Goal: Transaction & Acquisition: Purchase product/service

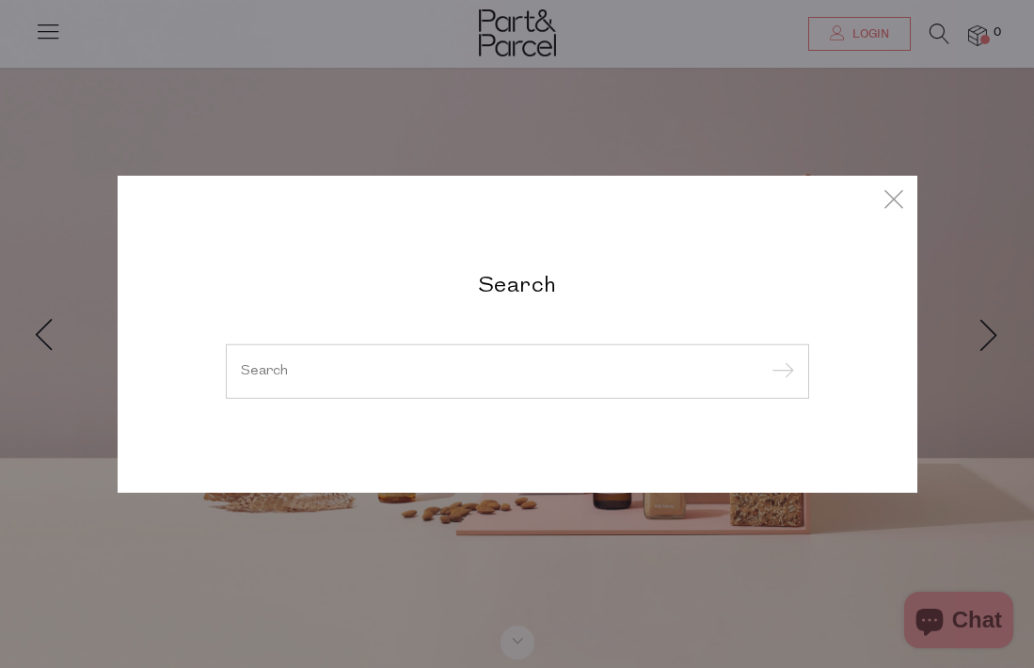
scroll to position [8, 0]
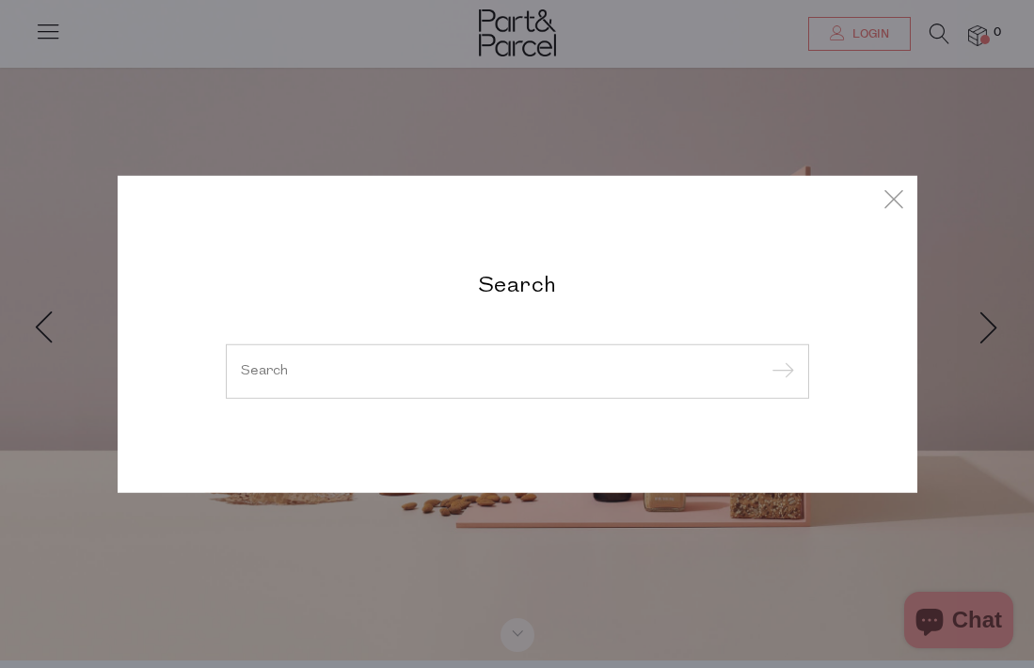
click at [497, 374] on input "search" at bounding box center [517, 371] width 553 height 14
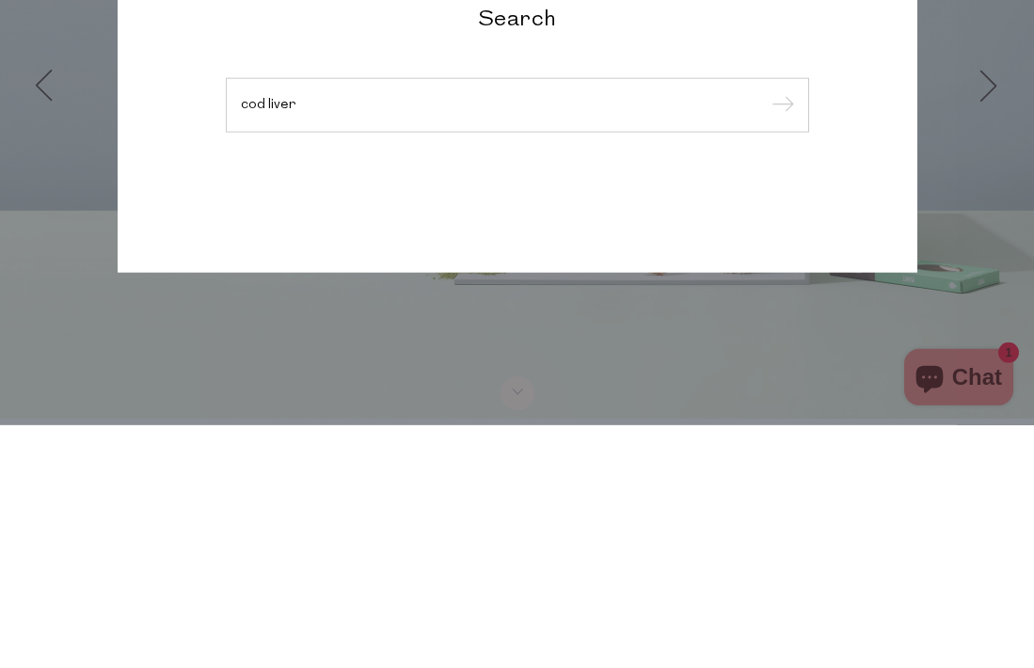
type input "cod liver"
click at [778, 335] on input "submit" at bounding box center [780, 349] width 28 height 28
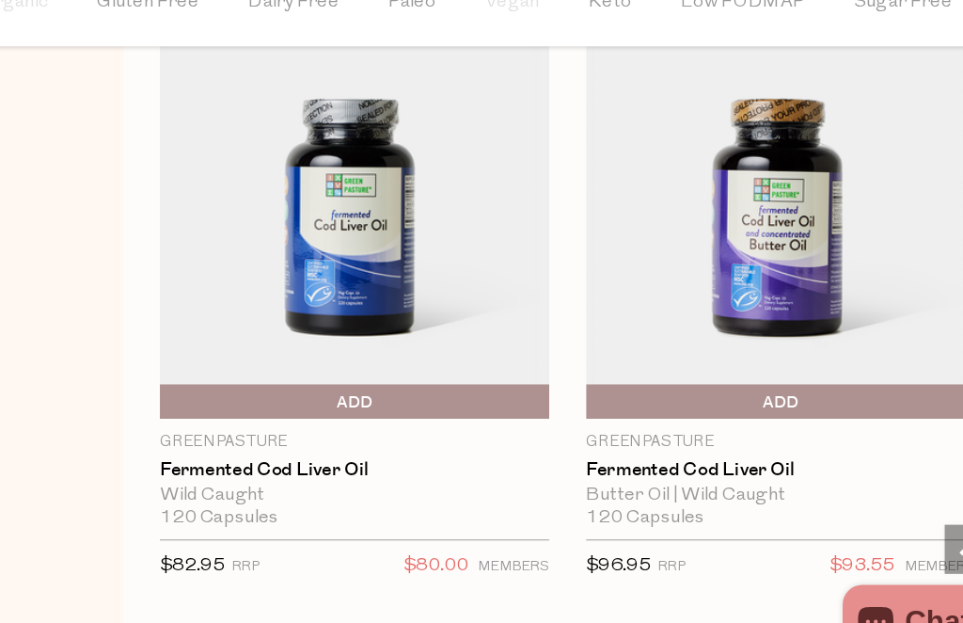
scroll to position [1170, 0]
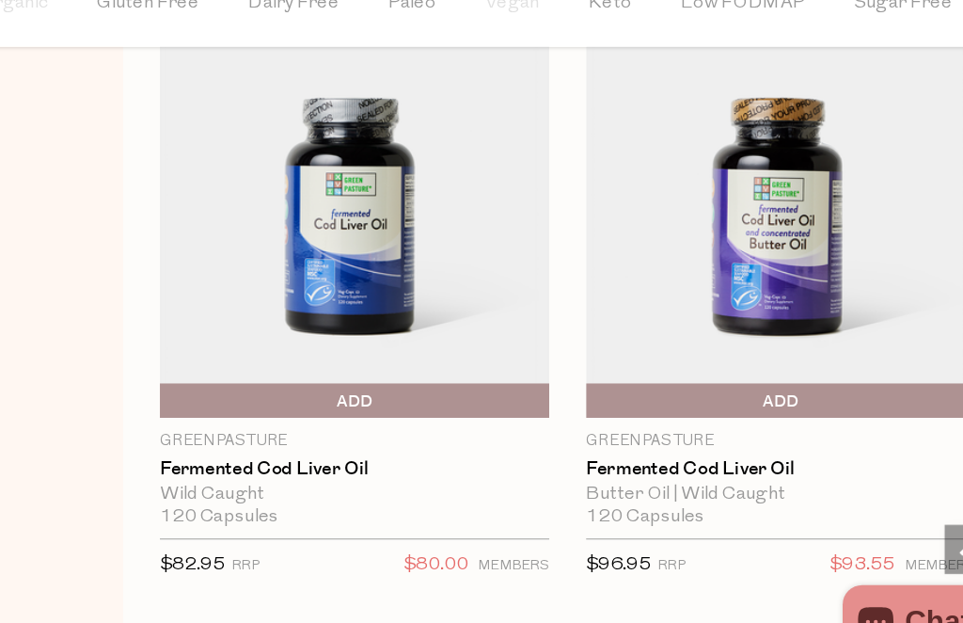
click at [310, 233] on img at bounding box center [459, 243] width 298 height 352
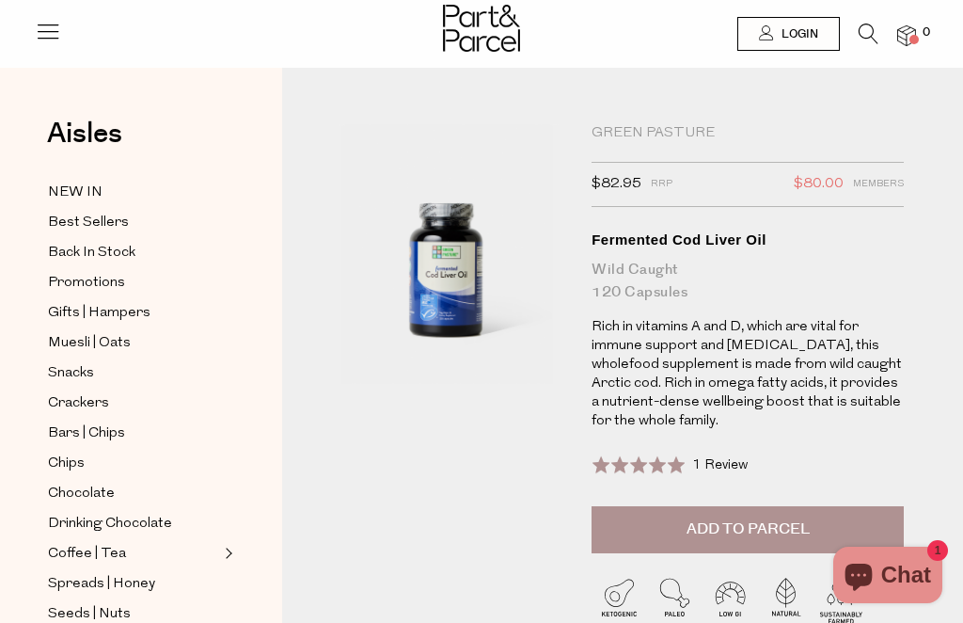
click at [765, 528] on span "Add to Parcel" at bounding box center [748, 529] width 123 height 22
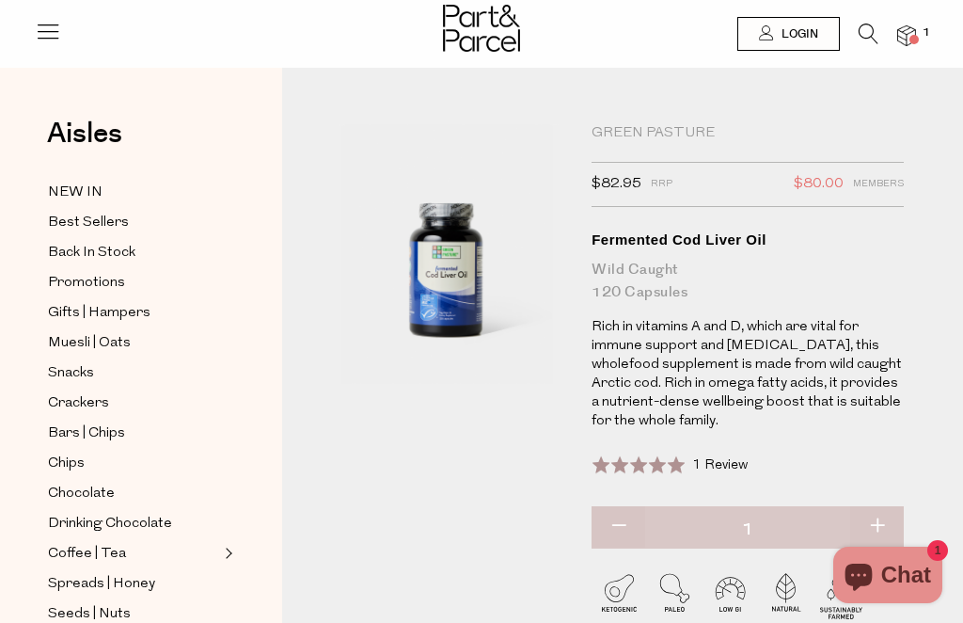
click at [879, 524] on button "button" at bounding box center [877, 526] width 54 height 41
type input "2"
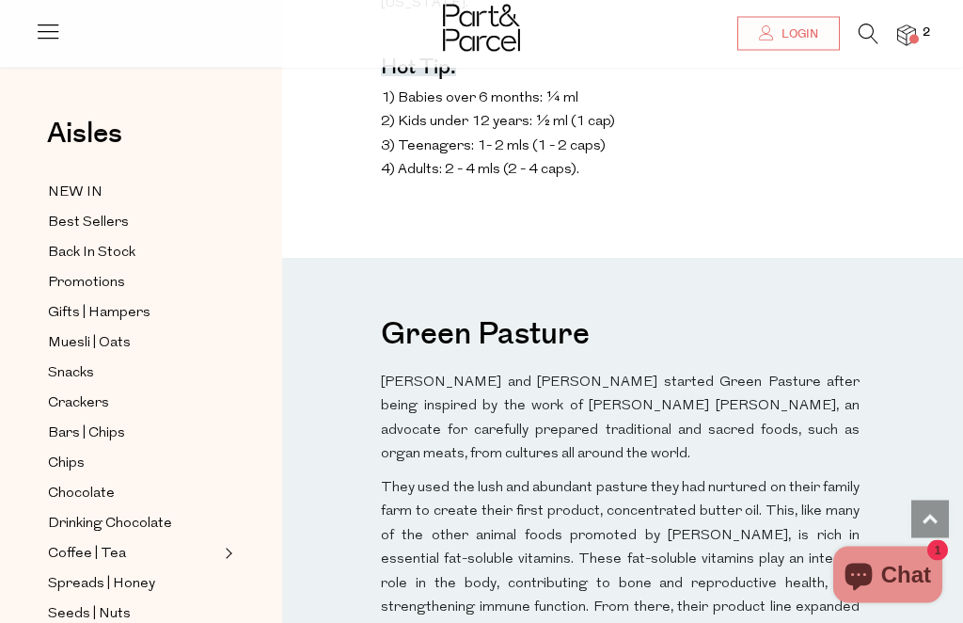
scroll to position [1612, 0]
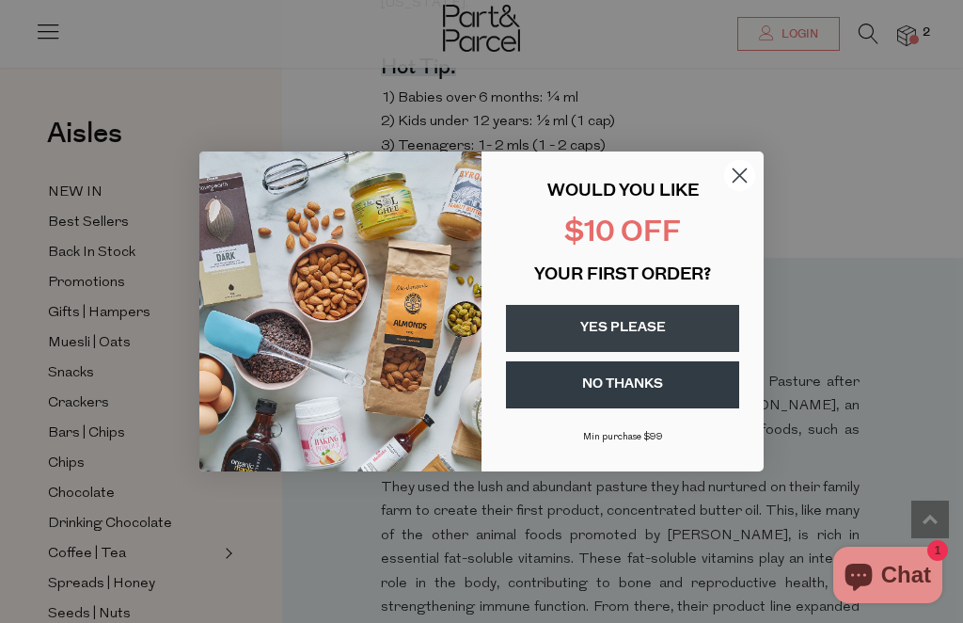
click at [744, 191] on circle "Close dialog" at bounding box center [739, 175] width 31 height 31
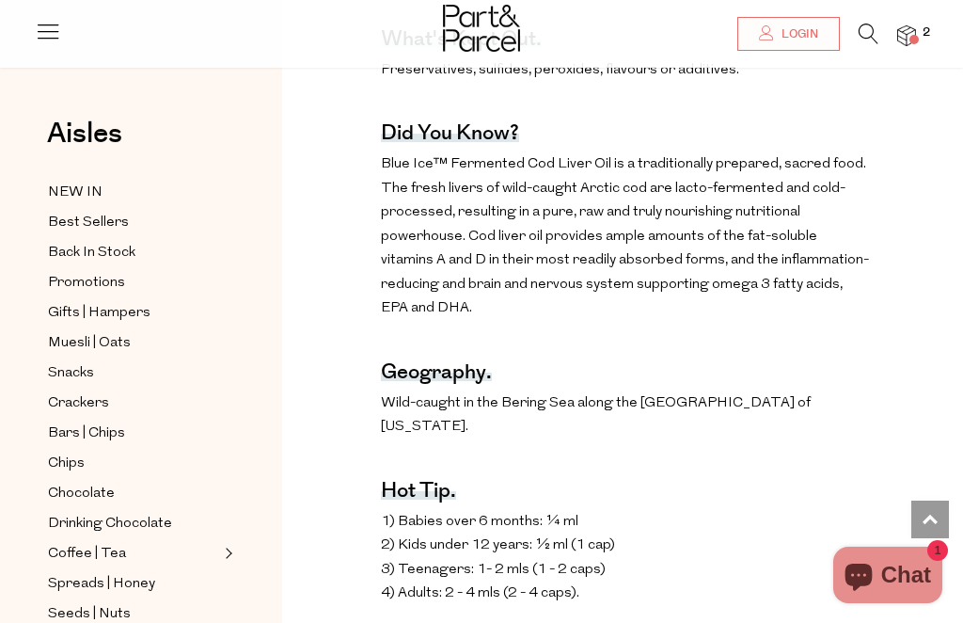
scroll to position [1177, 0]
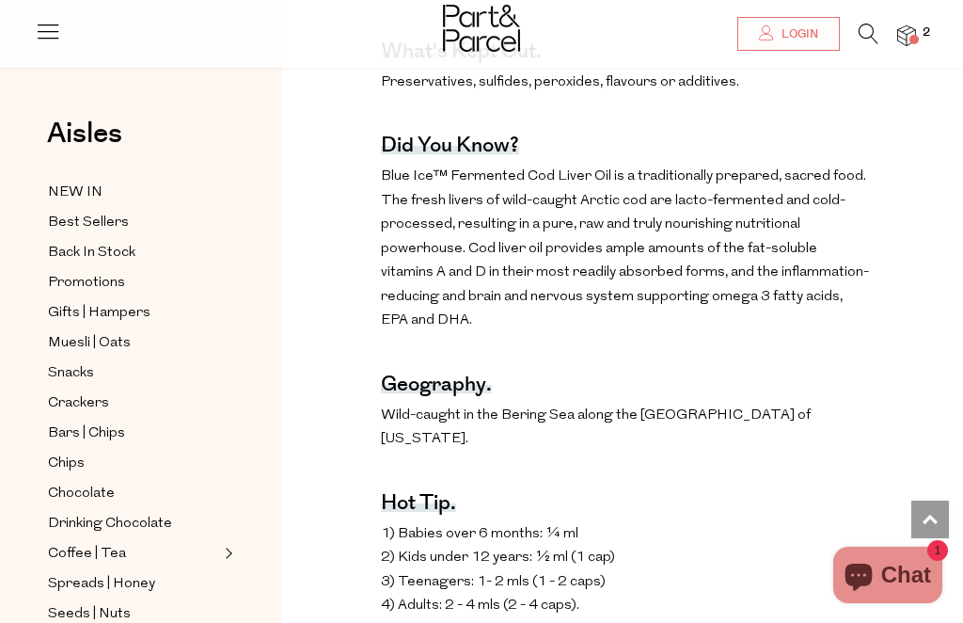
click at [905, 38] on img at bounding box center [906, 36] width 19 height 22
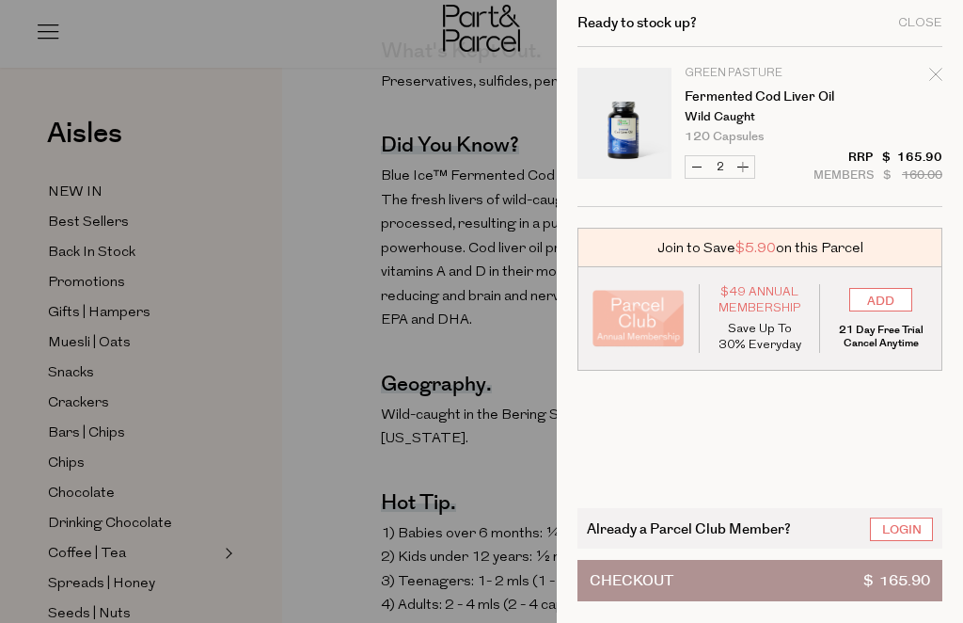
click at [901, 309] on input "ADD" at bounding box center [880, 300] width 63 height 24
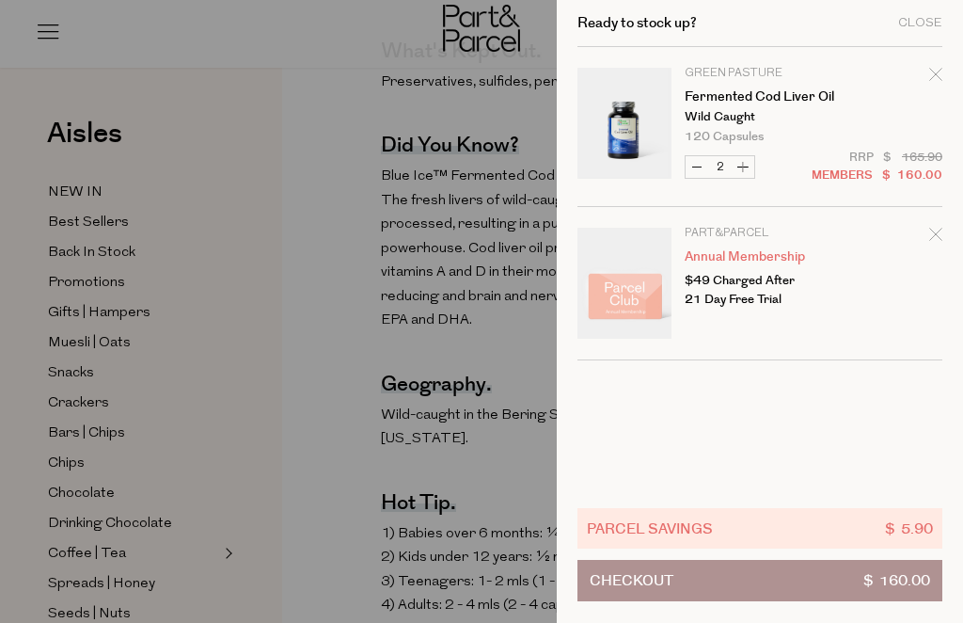
click at [773, 578] on button "Checkout $ 160.00" at bounding box center [760, 580] width 365 height 41
